Goal: Task Accomplishment & Management: Manage account settings

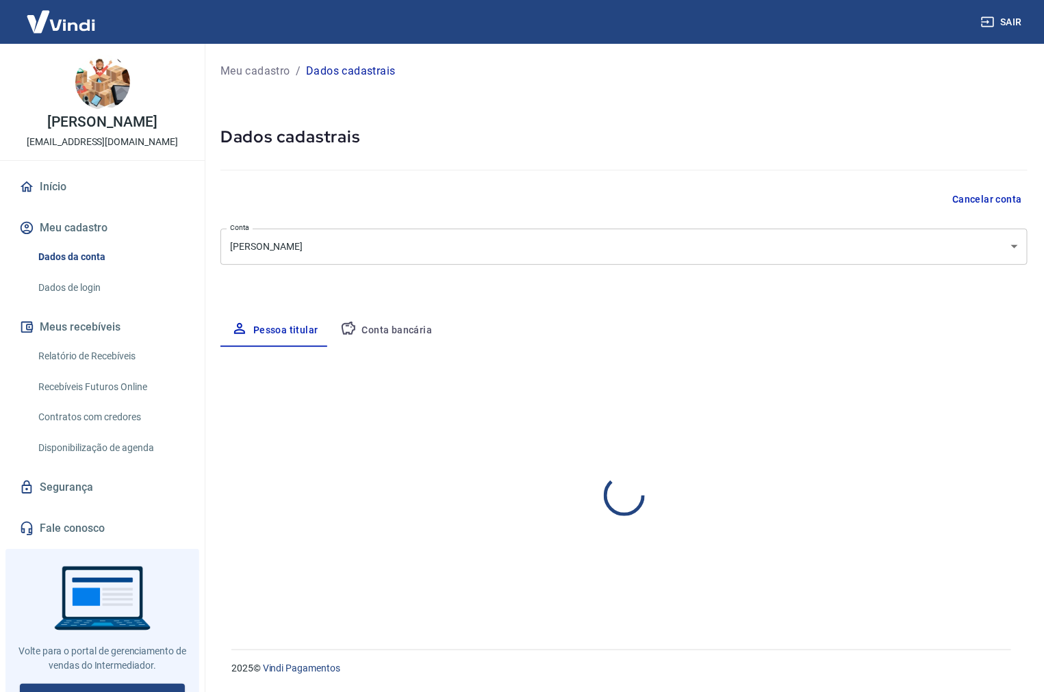
select select "SP"
select select "business"
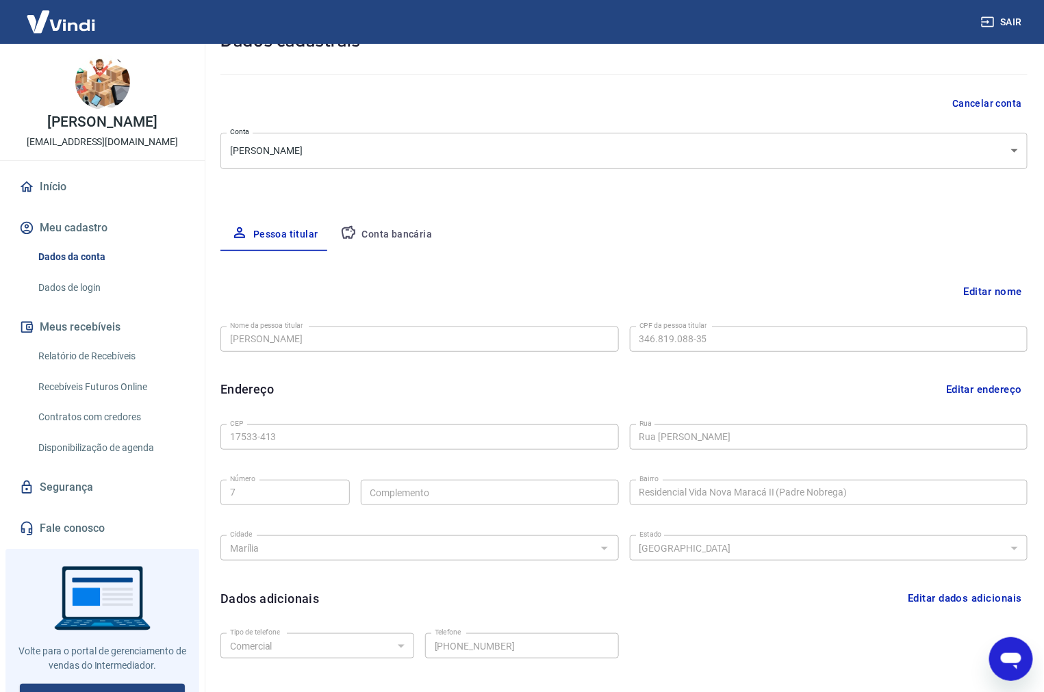
scroll to position [183, 0]
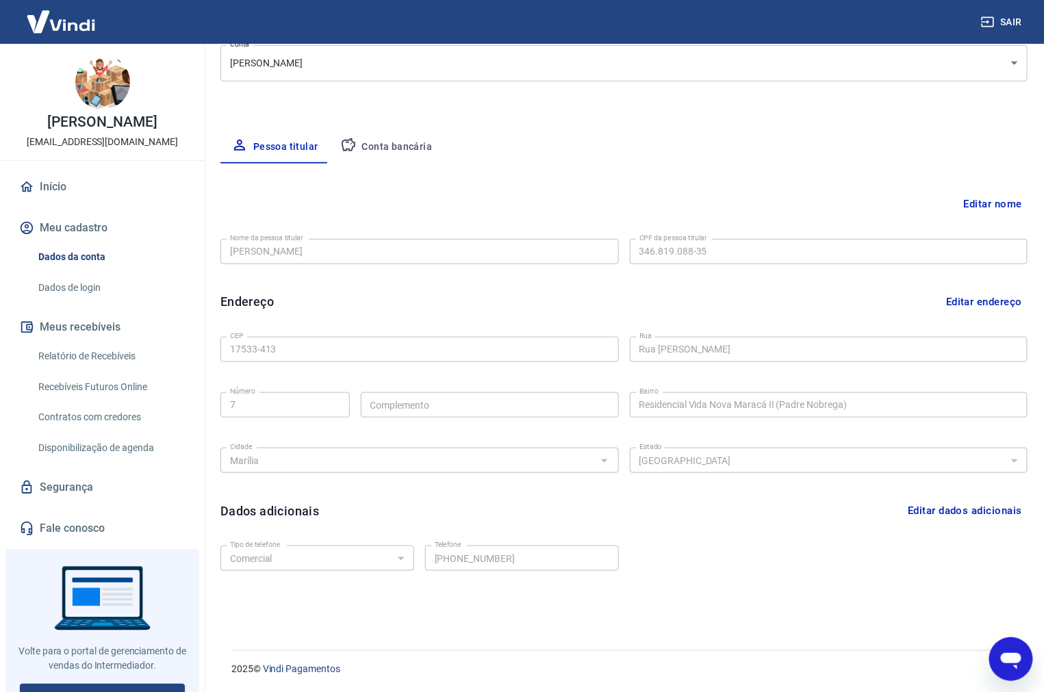
click at [651, 185] on div "Editar nome Nome da pessoa titular ANDRE GUIZARDI DE ABREU Nome da pessoa titul…" at bounding box center [623, 391] width 807 height 454
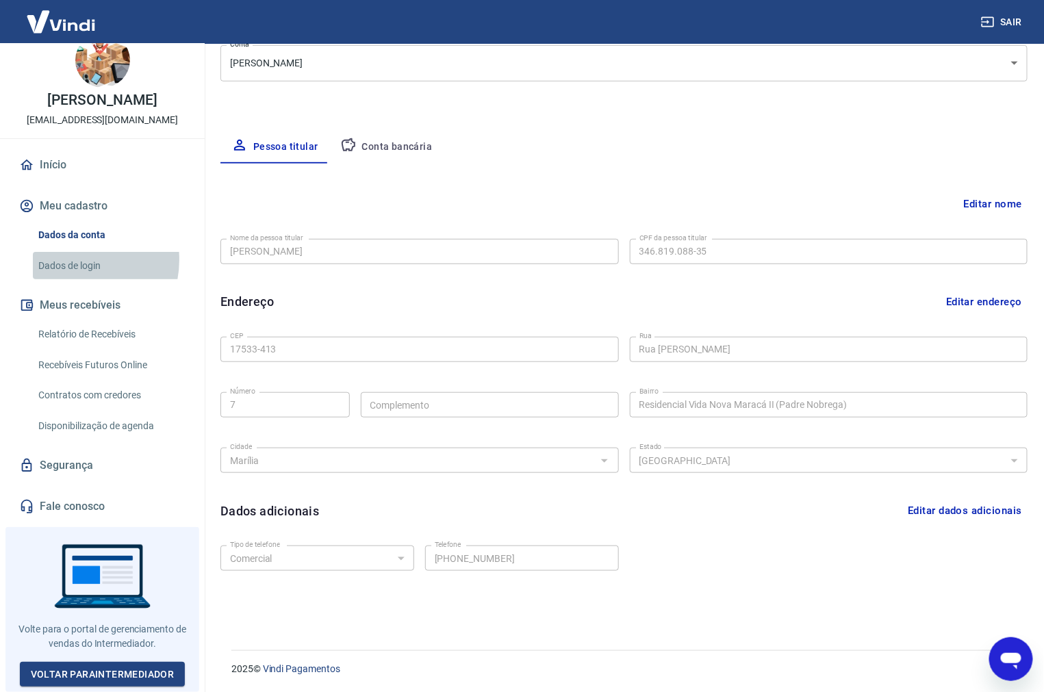
click at [71, 266] on link "Dados de login" at bounding box center [110, 266] width 155 height 28
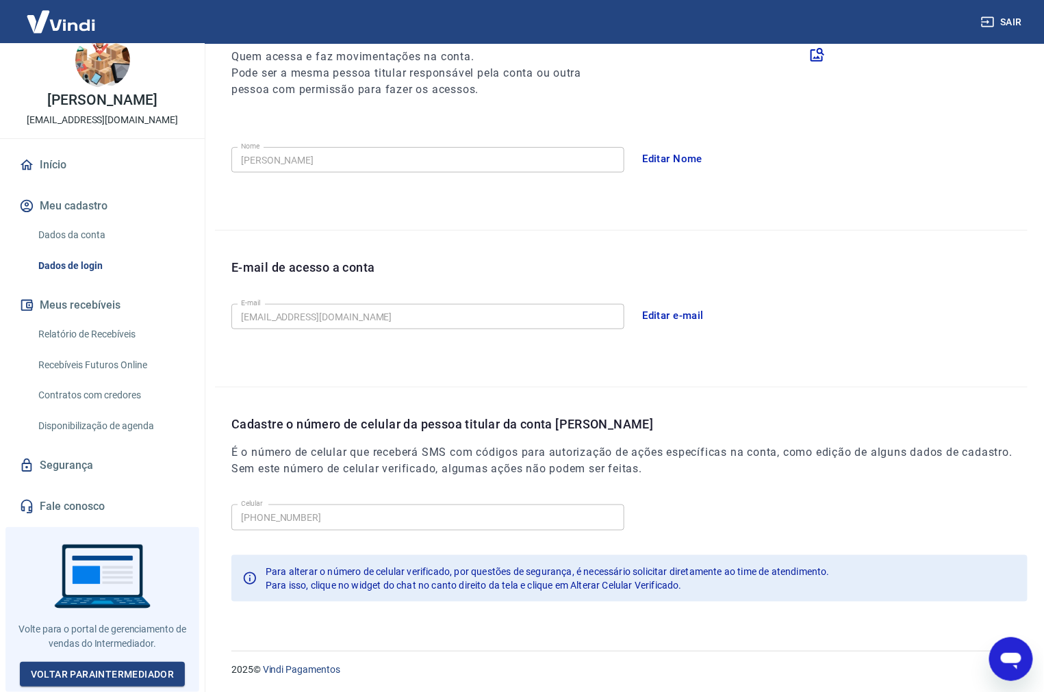
click at [757, 507] on div "Celular (14) 99810-7771 Celular" at bounding box center [629, 516] width 796 height 34
click at [90, 237] on link "Dados da conta" at bounding box center [110, 235] width 155 height 28
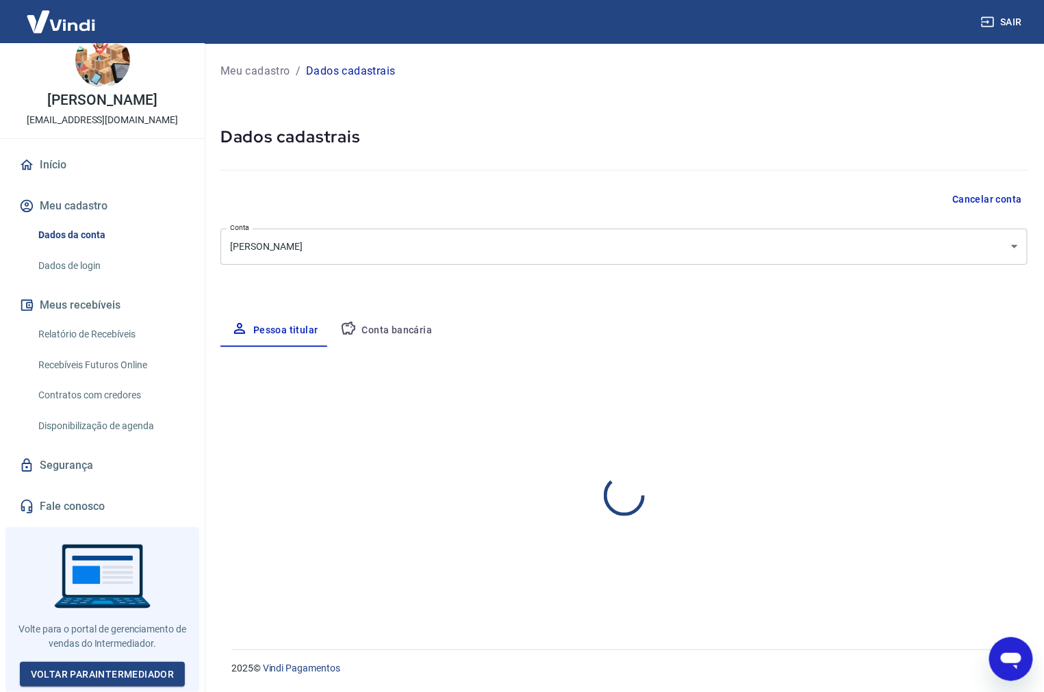
select select "SP"
select select "business"
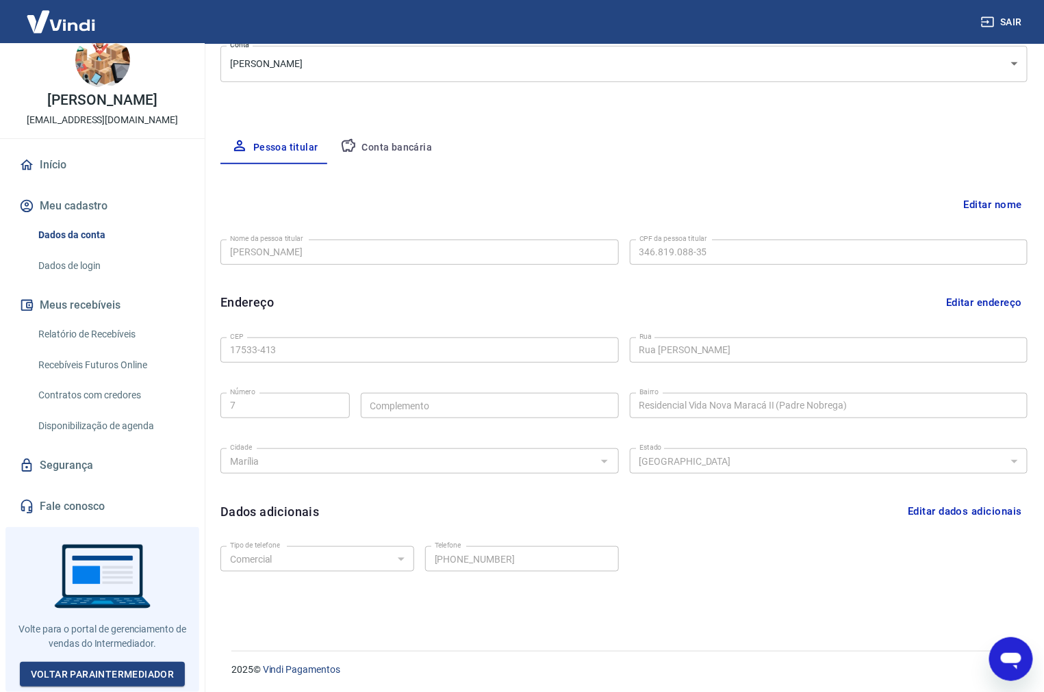
scroll to position [183, 0]
click at [989, 508] on button "Editar dados adicionais" at bounding box center [964, 511] width 125 height 26
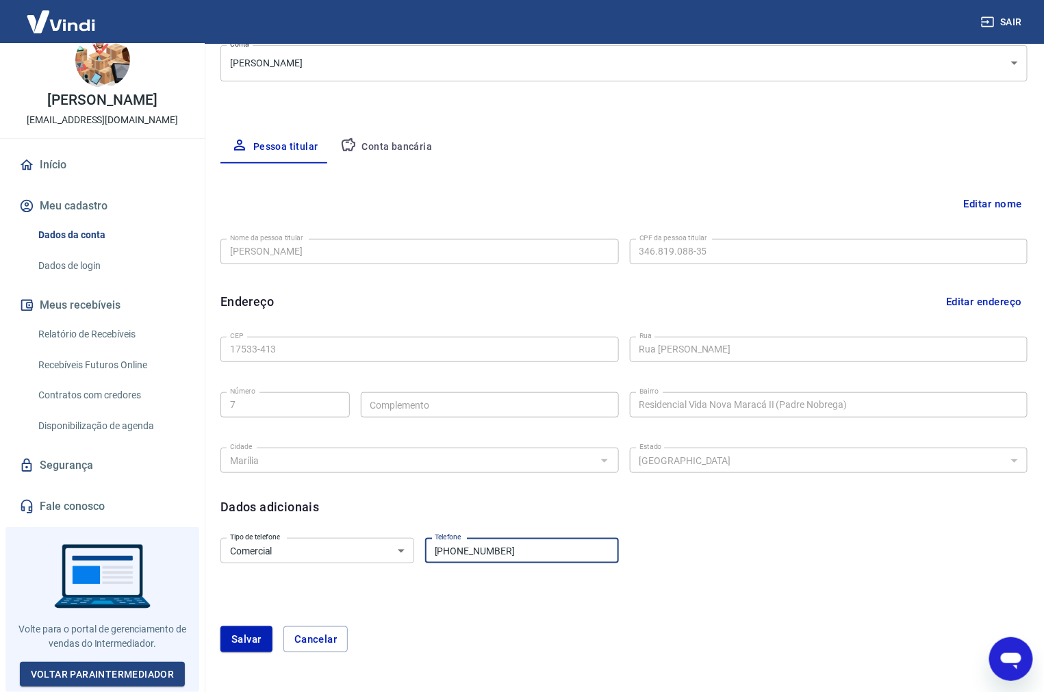
drag, startPoint x: 507, startPoint y: 556, endPoint x: 408, endPoint y: 556, distance: 99.2
click at [408, 556] on div "Tipo de telefone Residencial Comercial Tipo de telefone Telefone (14) 99810-777…" at bounding box center [419, 549] width 398 height 34
type input "(14) 99898-7771"
click at [231, 635] on button "Salvar" at bounding box center [246, 639] width 52 height 26
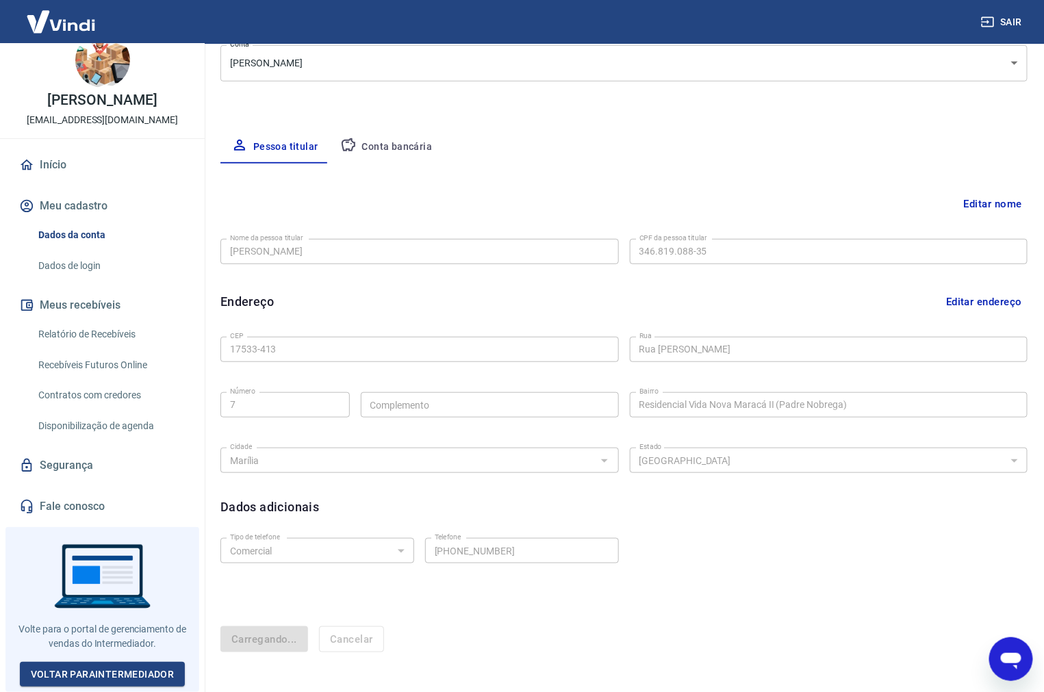
select select "business"
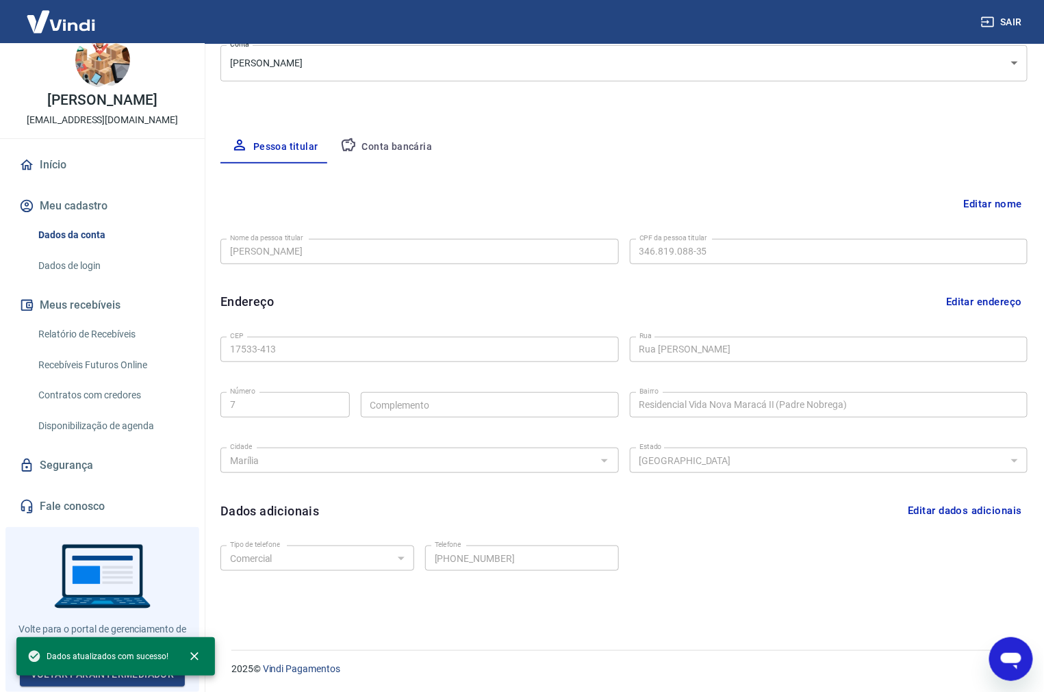
click at [480, 576] on div "Tipo de telefone Residencial Comercial Tipo de telefone Telefone (14) 99898-777…" at bounding box center [623, 567] width 807 height 55
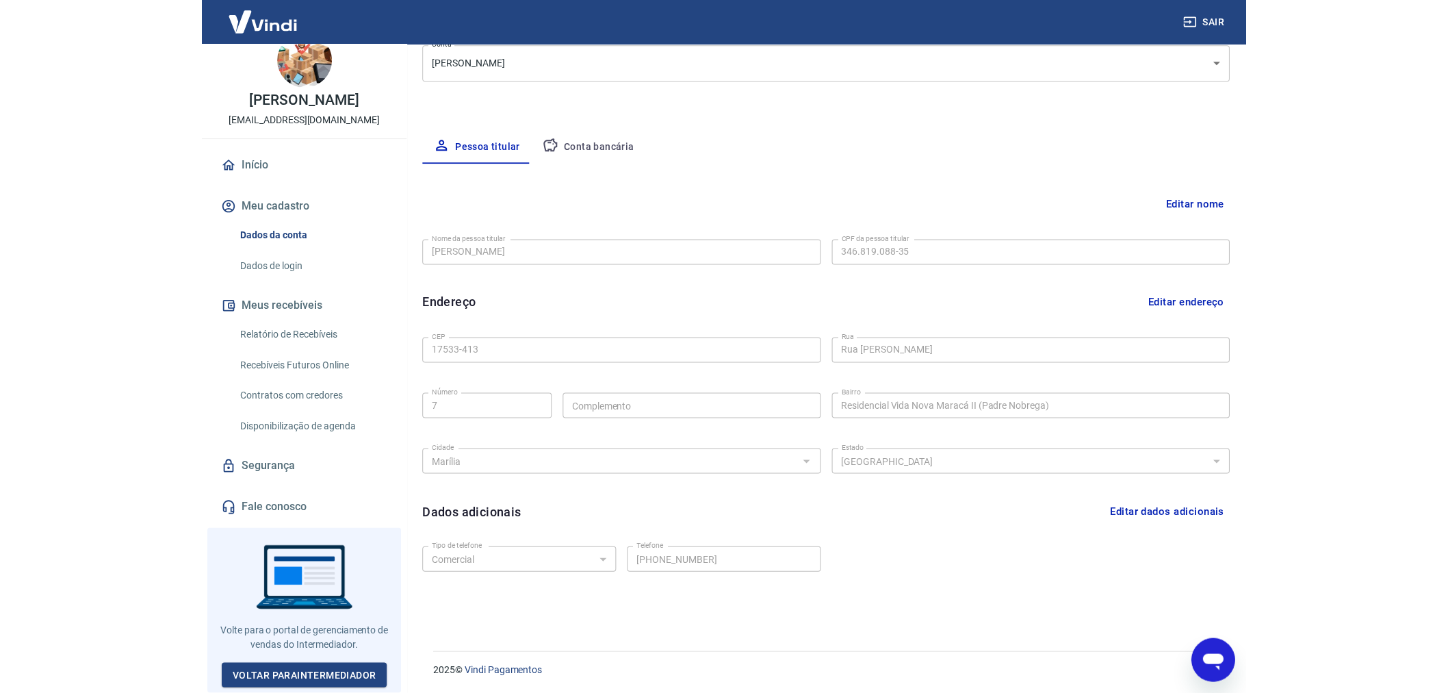
scroll to position [183, 0]
